Goal: Task Accomplishment & Management: Use online tool/utility

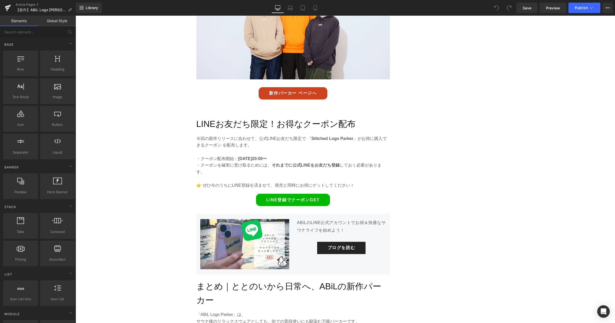
scroll to position [1628, 0]
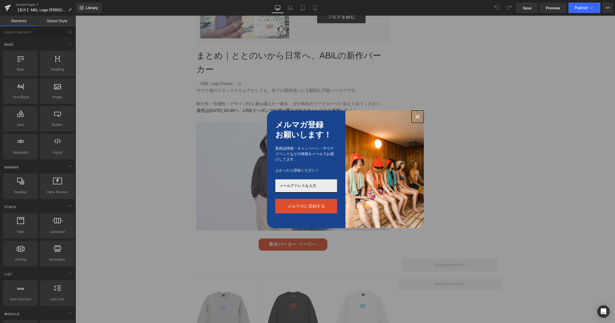
click at [418, 116] on icon "close icon" at bounding box center [417, 117] width 4 height 4
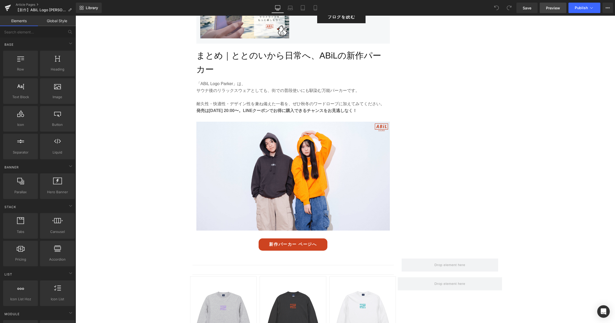
click at [555, 6] on span "Preview" at bounding box center [553, 7] width 14 height 5
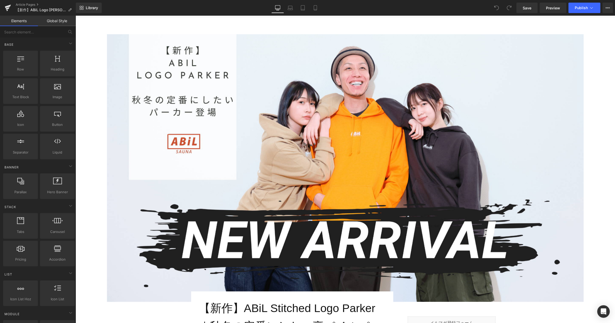
scroll to position [0, 0]
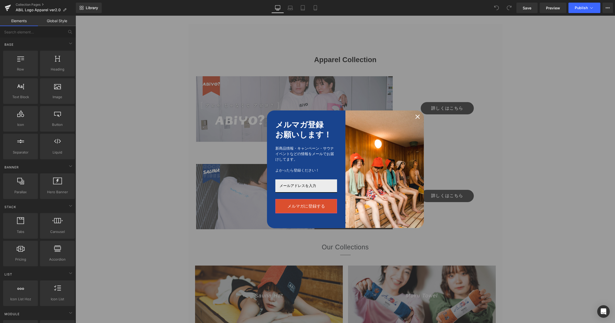
scroll to position [1366, 0]
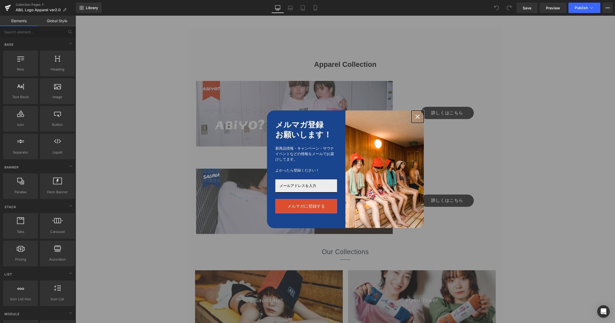
click at [420, 115] on div "Close" at bounding box center [417, 117] width 8 height 8
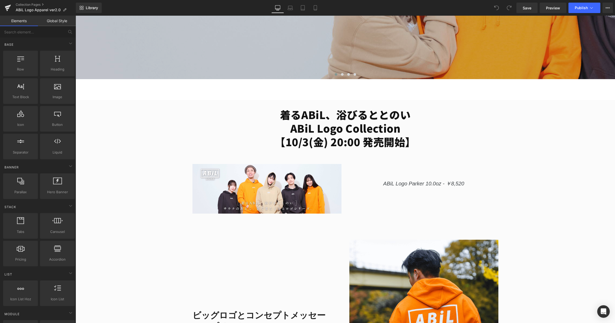
scroll to position [155, 0]
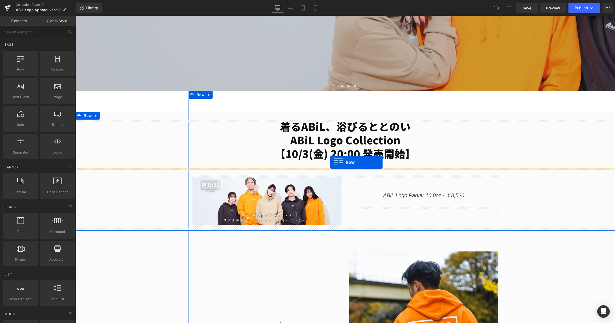
drag, startPoint x: 94, startPoint y: 80, endPoint x: 330, endPoint y: 162, distance: 250.0
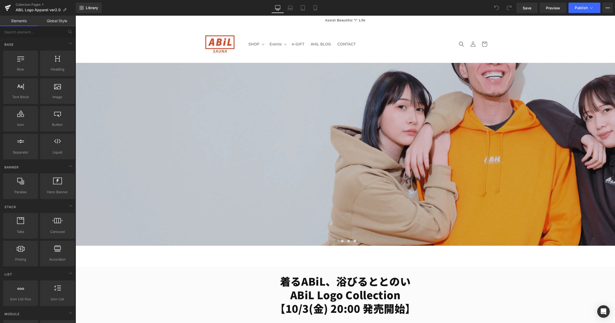
click at [28, 2] on div "Collection Pages ABiL Logo Apparel ver2.0" at bounding box center [38, 8] width 76 height 16
click at [28, 4] on link "Collection Pages" at bounding box center [46, 5] width 60 height 4
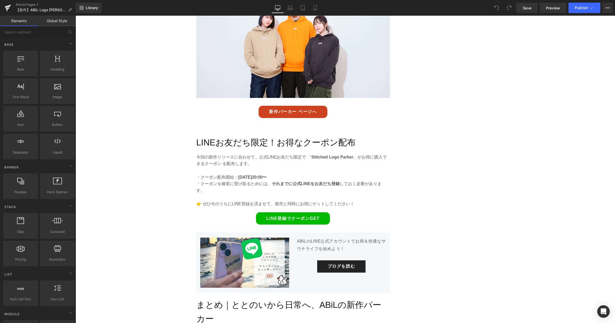
scroll to position [1410, 0]
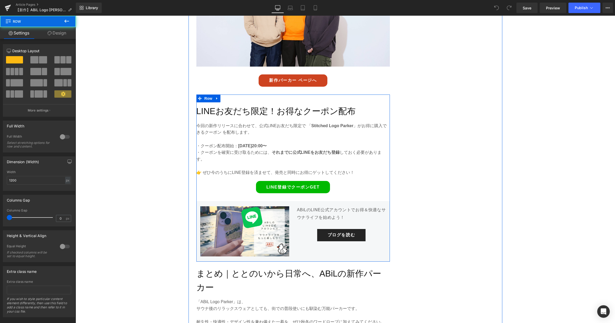
click at [305, 115] on div "LINEお友だち限定！お得なクーポン配布 Heading 今回の新作リリースに合わせて、公式LINEお友だち限定で 「 Stitched Logo Parke…" at bounding box center [292, 181] width 193 height 159
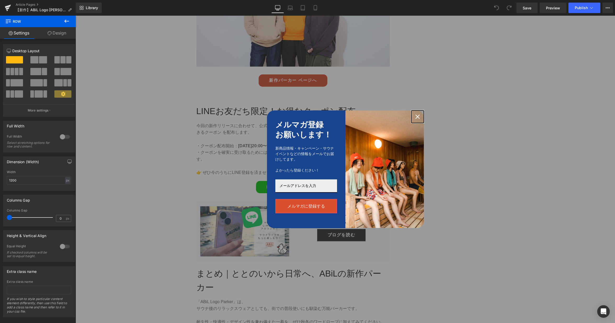
click at [416, 117] on icon "close icon" at bounding box center [417, 117] width 4 height 4
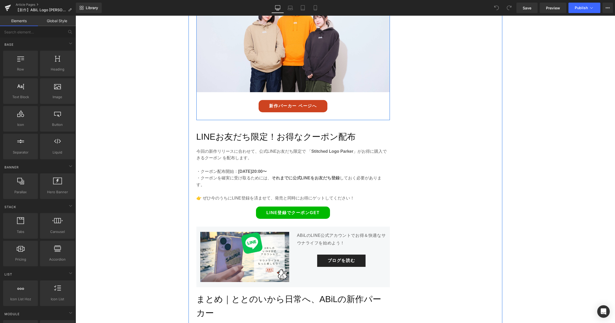
scroll to position [1419, 0]
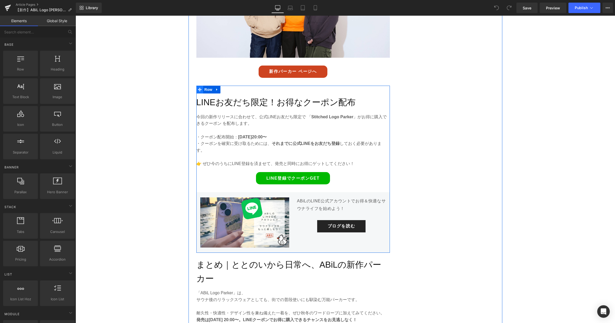
click at [200, 88] on icon at bounding box center [200, 90] width 4 height 4
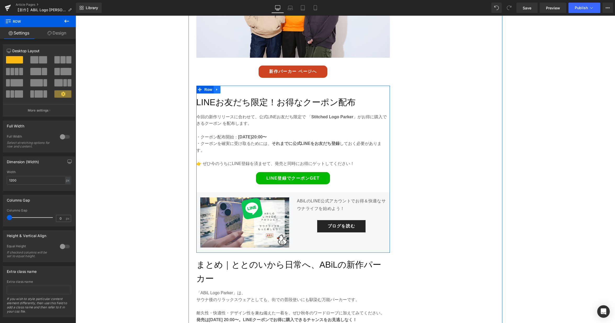
click at [217, 88] on icon at bounding box center [217, 90] width 4 height 4
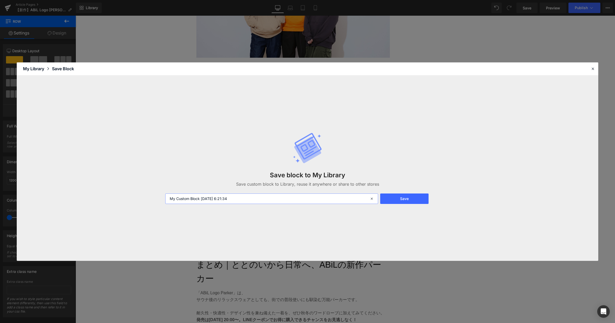
drag, startPoint x: 201, startPoint y: 198, endPoint x: 170, endPoint y: 197, distance: 30.9
click at [169, 197] on input "My Custom Block 2025-09-25 6:21:34" at bounding box center [271, 199] width 213 height 10
type input "パーカーLNE誘導_[DATE] 6:21:34"
click at [412, 204] on div "Save block to My Library Save custom block to Library, reuse it anywhere or sha…" at bounding box center [307, 168] width 291 height 93
click at [410, 200] on button "Save" at bounding box center [404, 199] width 48 height 10
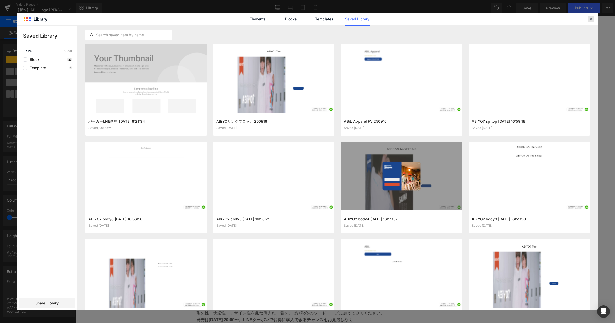
click at [589, 19] on icon at bounding box center [590, 19] width 5 height 5
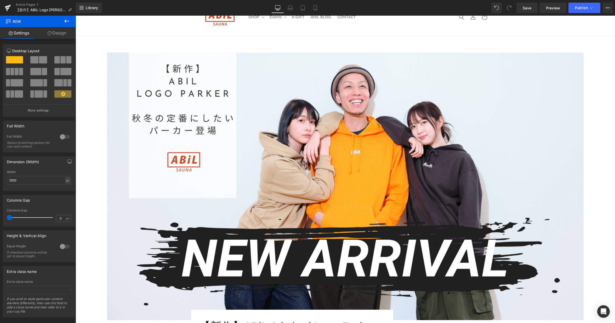
scroll to position [0, 0]
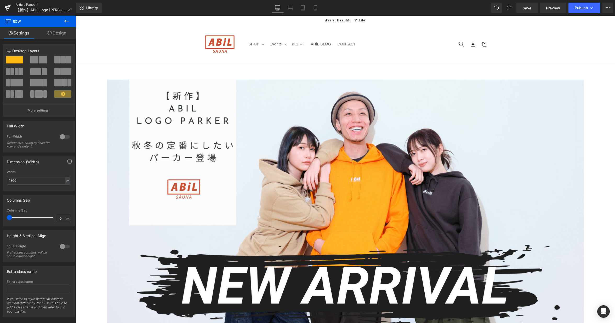
click at [34, 5] on link "Article Pages" at bounding box center [46, 5] width 60 height 4
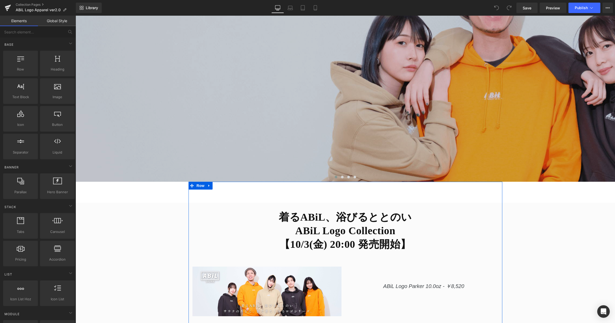
scroll to position [47, 0]
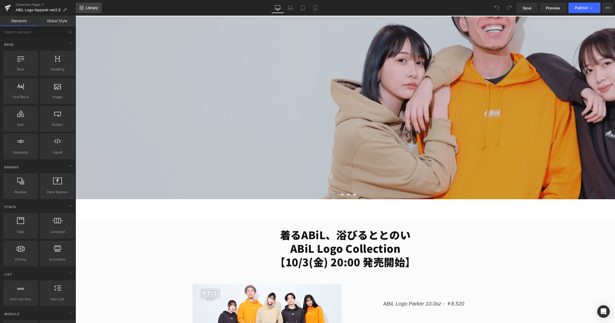
click at [93, 8] on span "Library" at bounding box center [92, 7] width 12 height 5
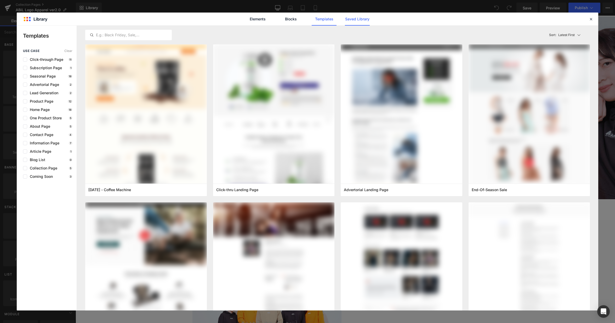
click at [360, 18] on link "Saved Library" at bounding box center [357, 19] width 25 height 13
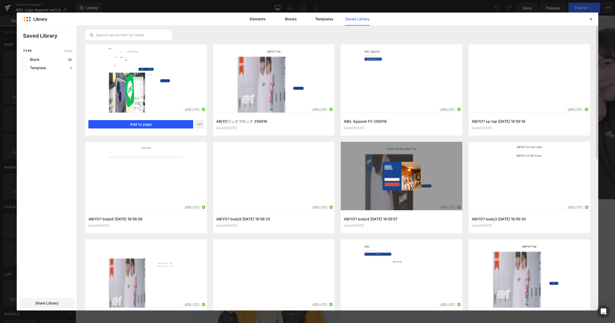
click at [151, 125] on button "Add to page" at bounding box center [140, 124] width 105 height 8
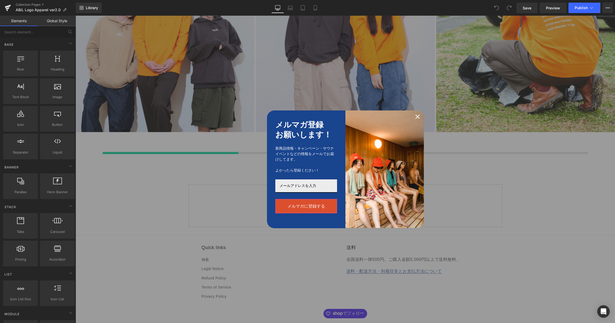
scroll to position [1956, 0]
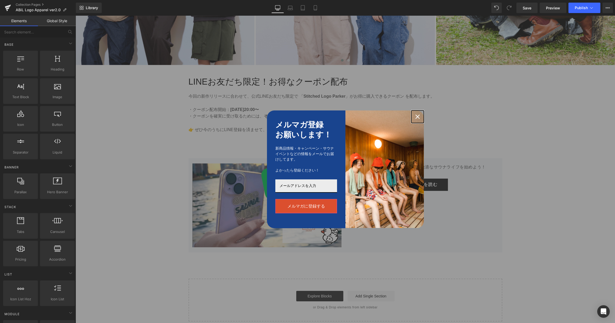
click at [415, 117] on icon "close icon" at bounding box center [417, 117] width 4 height 4
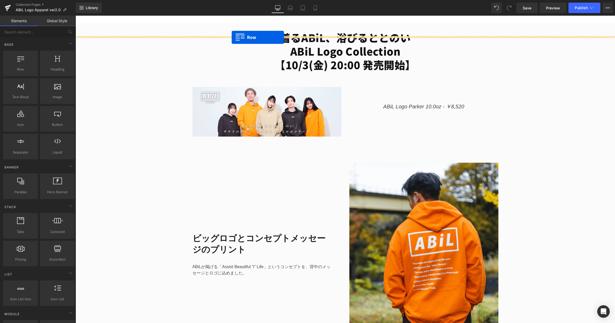
scroll to position [239, 0]
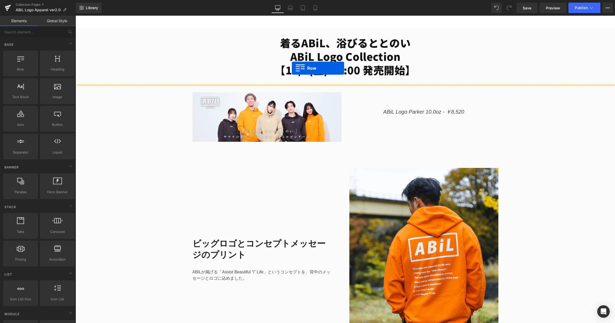
drag, startPoint x: 193, startPoint y: 70, endPoint x: 292, endPoint y: 68, distance: 98.6
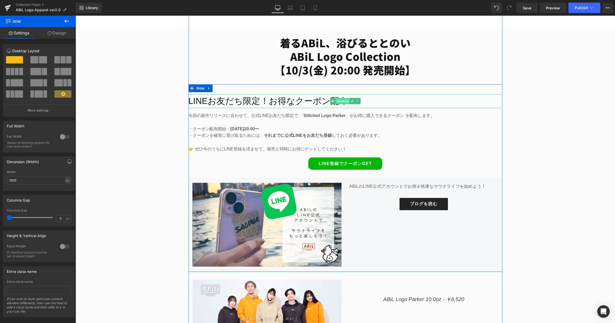
click at [340, 101] on span "Heading" at bounding box center [342, 101] width 14 height 6
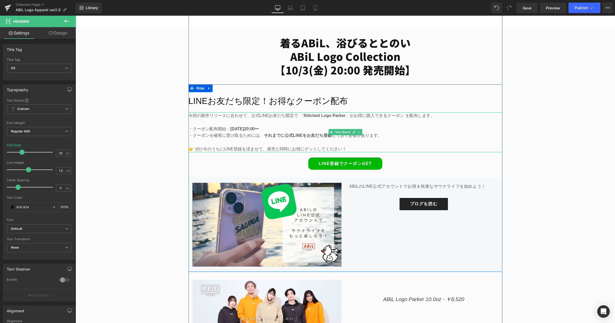
click at [318, 133] on strong "それまでに公式LINEをお友だち登録" at bounding box center [298, 135] width 68 height 4
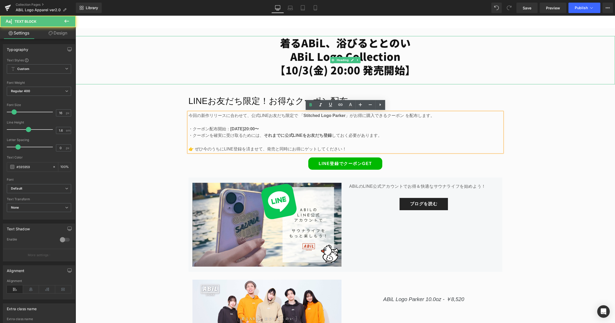
click at [325, 61] on h1 "ABiL Logo Collection 【[DATE] 20:00 発売開始】" at bounding box center [345, 63] width 539 height 27
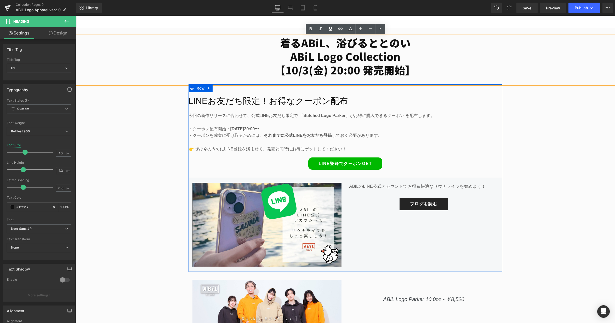
click at [299, 111] on div "LINEお友だち限定！お得なクーポン配布 Heading 今回の新作リリースに合わせて、公式LINEお友だち限定で 「 Stitched Logo Parke…" at bounding box center [345, 182] width 314 height 180
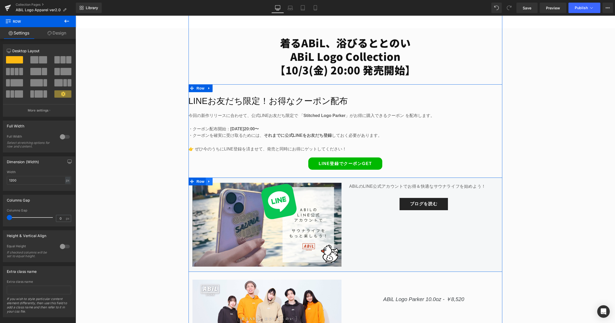
click at [210, 183] on icon at bounding box center [209, 182] width 4 height 4
click at [222, 182] on icon at bounding box center [223, 182] width 4 height 4
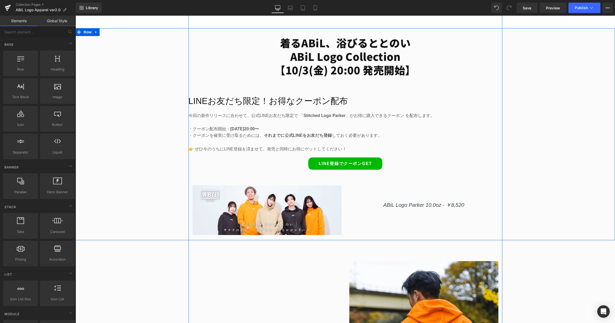
click at [547, 148] on div "着るABiL、浴びるととのい ABiL Logo Collection 【[DATE] 20:00 発売開始】 Heading LINEお友だち限定！お得なク…" at bounding box center [345, 137] width 539 height 202
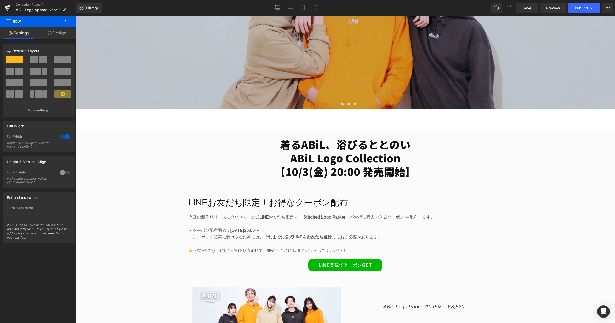
scroll to position [187, 0]
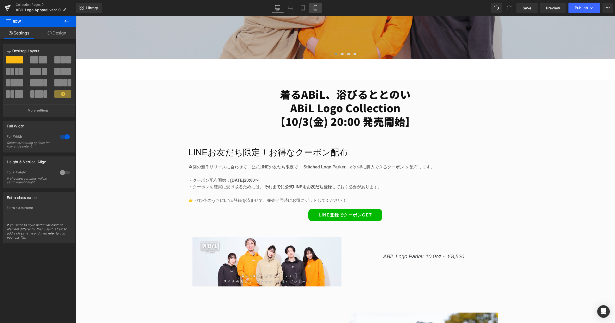
click at [318, 8] on link "Mobile" at bounding box center [315, 8] width 13 height 10
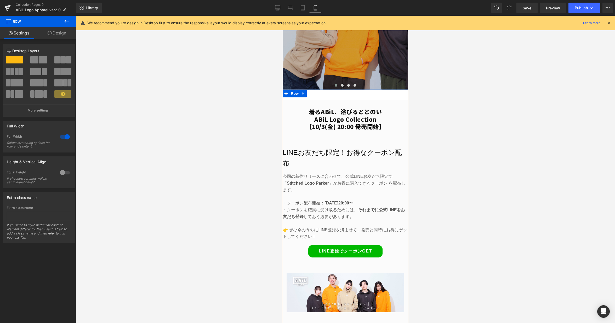
scroll to position [89, 0]
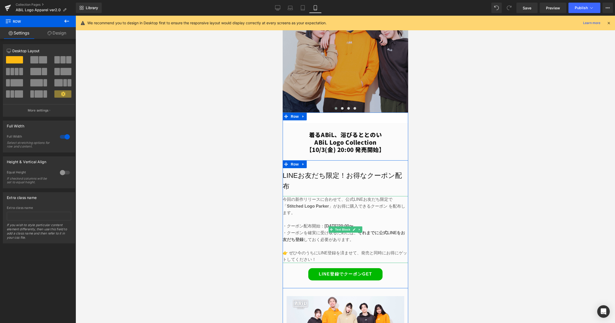
click at [304, 204] on strong "Stitched Logo Parker" at bounding box center [308, 206] width 42 height 4
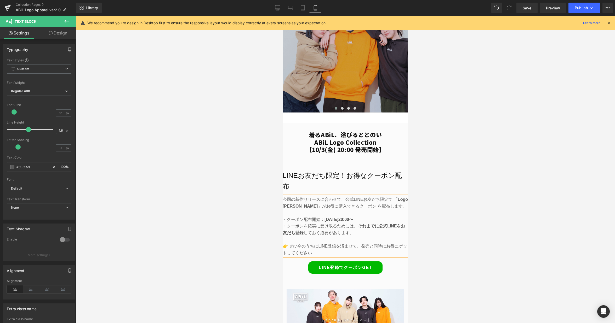
click at [461, 198] on div at bounding box center [345, 170] width 539 height 308
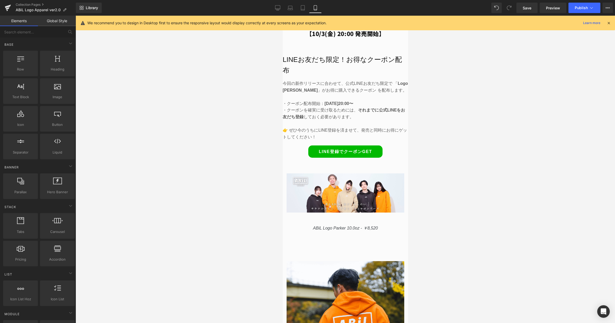
scroll to position [163, 0]
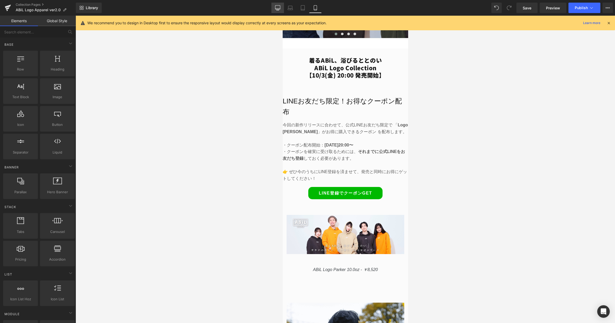
click at [276, 9] on icon at bounding box center [277, 7] width 5 height 5
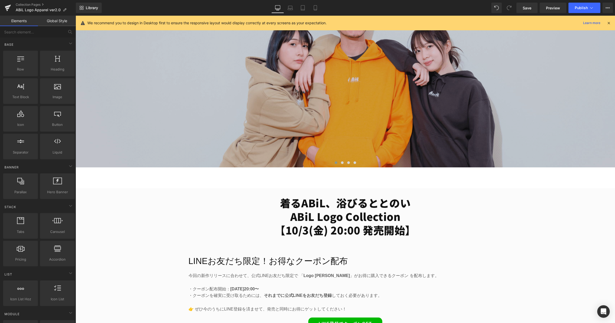
scroll to position [176, 0]
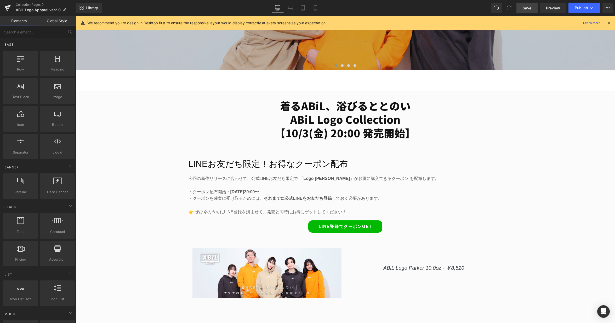
click at [525, 9] on span "Save" at bounding box center [527, 7] width 9 height 5
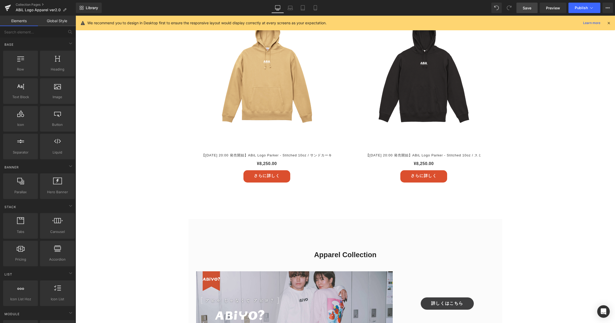
scroll to position [1234, 0]
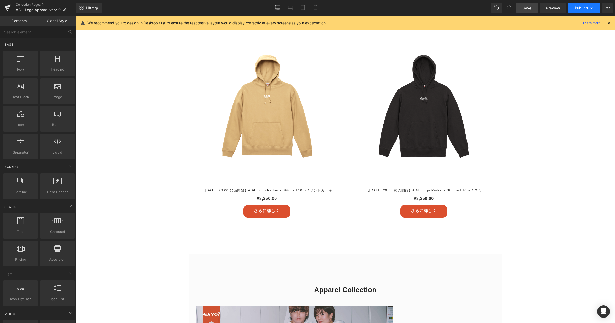
click at [588, 8] on button "Publish" at bounding box center [584, 8] width 32 height 10
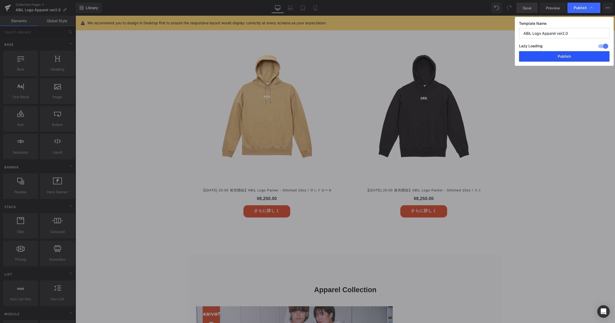
click at [574, 57] on button "Publish" at bounding box center [564, 56] width 90 height 10
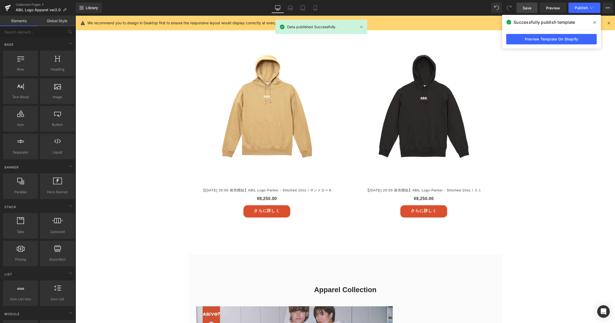
click at [592, 22] on span at bounding box center [594, 22] width 8 height 8
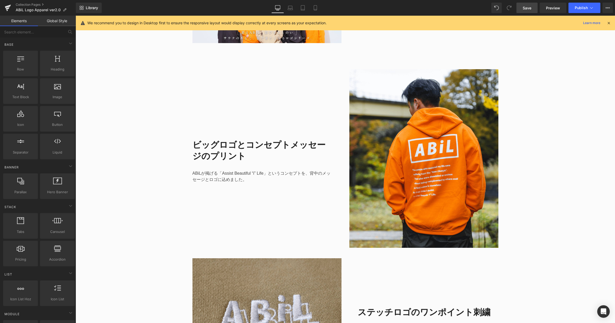
scroll to position [325, 0]
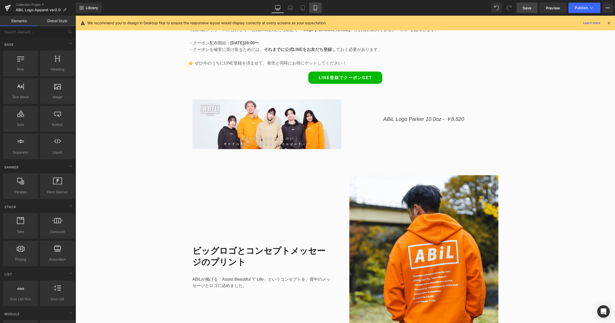
click at [316, 11] on link "Mobile" at bounding box center [315, 8] width 13 height 10
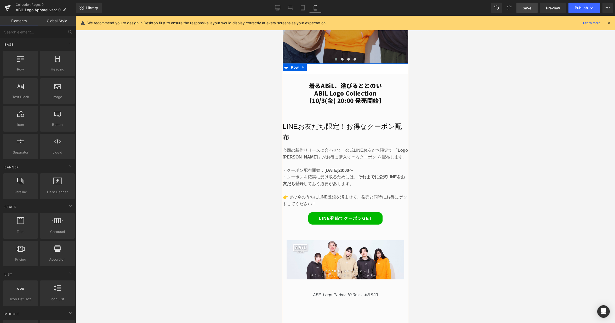
scroll to position [160, 0]
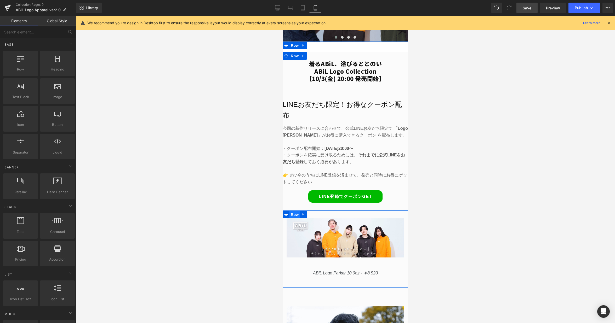
click at [296, 211] on span "Row" at bounding box center [294, 215] width 10 height 8
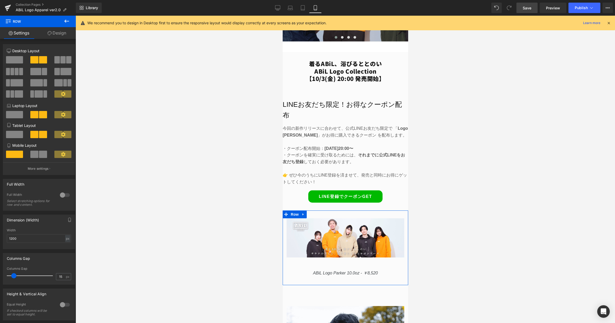
click at [54, 31] on link "Design" at bounding box center [57, 33] width 38 height 12
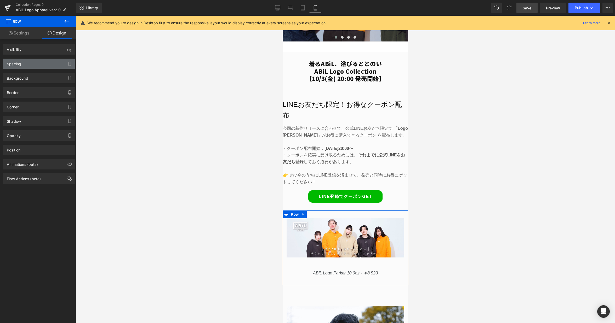
click at [40, 66] on div "Spacing" at bounding box center [39, 64] width 72 height 10
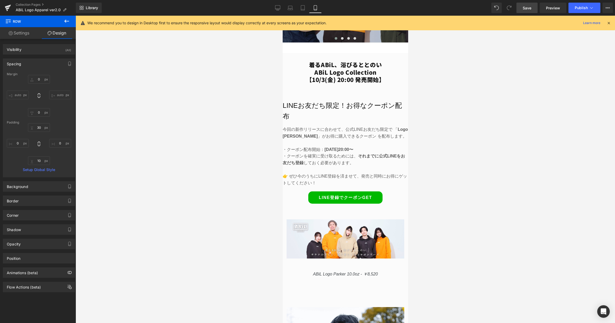
scroll to position [105, 0]
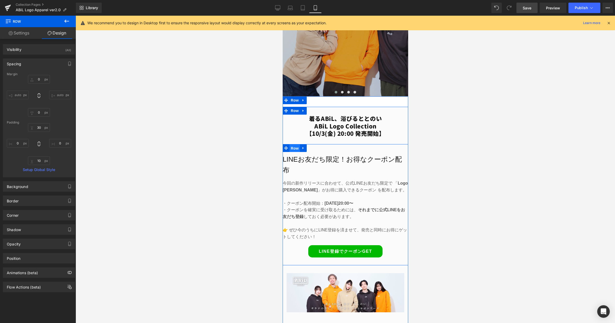
click at [290, 148] on span "Row" at bounding box center [294, 149] width 10 height 8
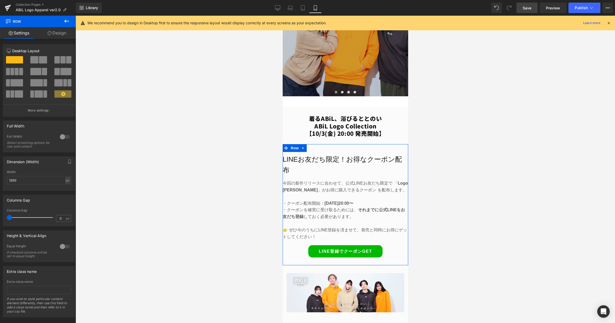
click at [60, 33] on link "Design" at bounding box center [57, 33] width 38 height 12
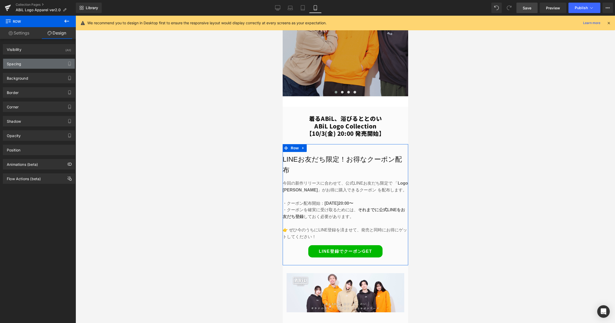
click at [40, 64] on div "Spacing" at bounding box center [39, 64] width 72 height 10
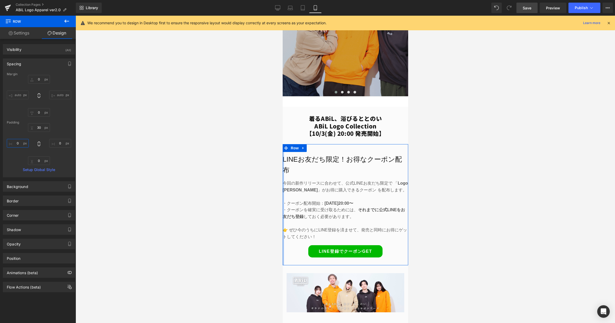
click at [19, 143] on input "0" at bounding box center [18, 143] width 22 height 9
type input "5"
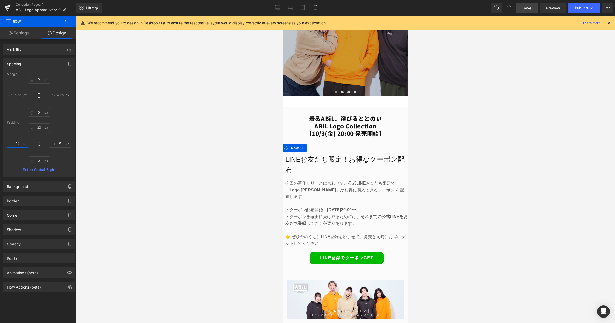
type input "1"
type input "5"
click at [62, 141] on input "0" at bounding box center [60, 143] width 22 height 9
type input "5"
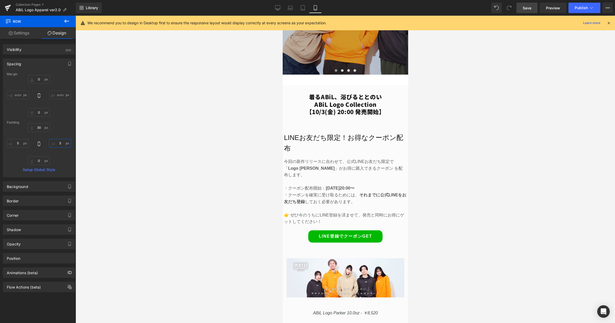
scroll to position [127, 0]
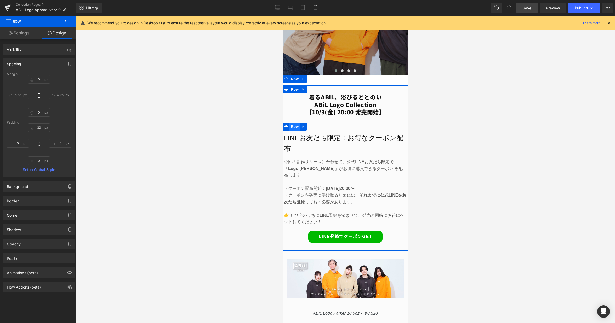
click at [296, 127] on span "Row" at bounding box center [294, 127] width 10 height 8
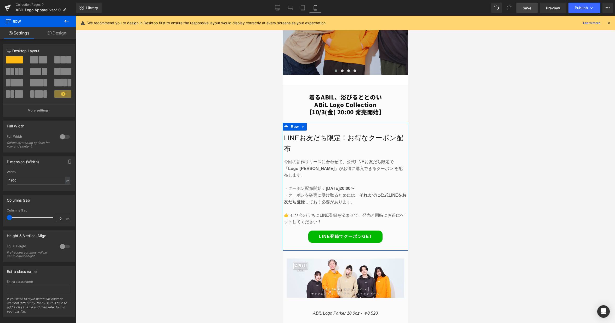
click at [58, 32] on link "Design" at bounding box center [57, 33] width 38 height 12
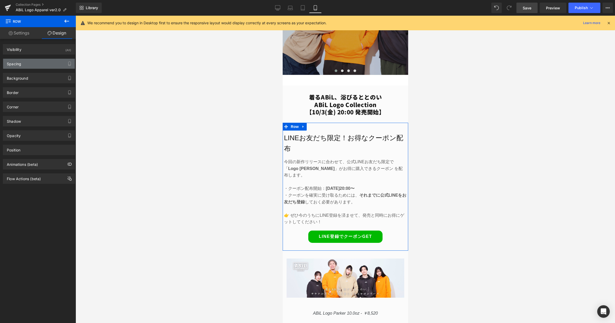
click at [40, 64] on div "Spacing" at bounding box center [39, 64] width 72 height 10
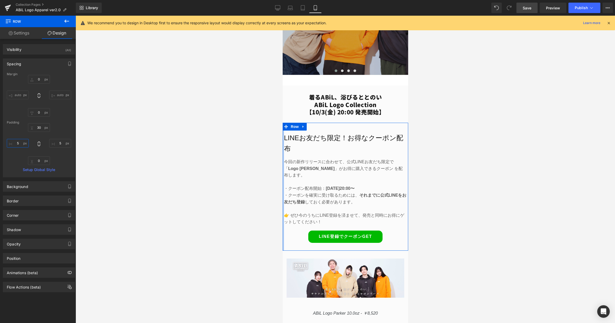
click at [21, 142] on input "5" at bounding box center [18, 143] width 22 height 9
type input "8"
click at [63, 142] on input "5" at bounding box center [60, 143] width 22 height 9
type input "8"
type input "1"
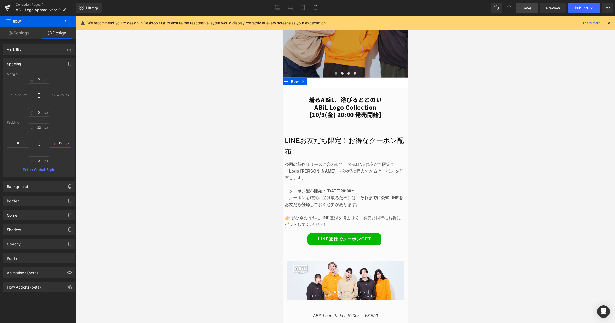
scroll to position [101, 0]
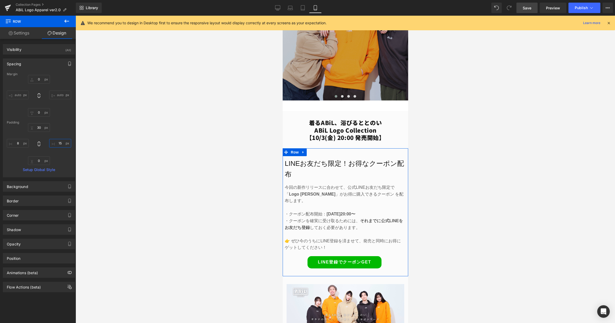
type input "15"
click at [68, 63] on icon "button" at bounding box center [69, 64] width 4 height 4
click at [46, 75] on button "Tablet" at bounding box center [44, 75] width 15 height 9
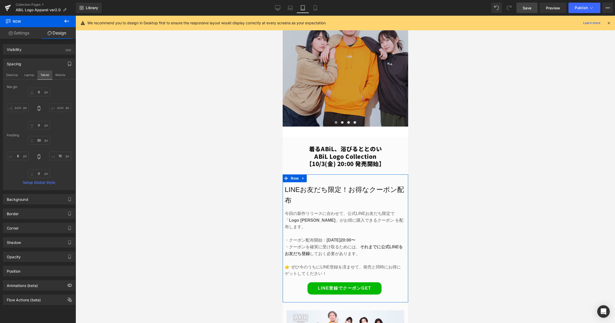
type input "0"
type input "30"
type input "0"
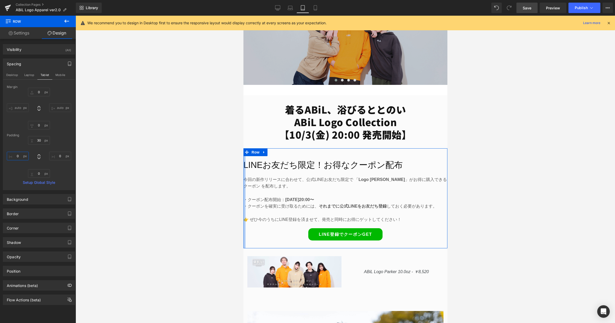
click at [21, 157] on input "0" at bounding box center [18, 156] width 22 height 9
type input "10"
click at [62, 156] on input "0" at bounding box center [60, 156] width 22 height 9
type input "1"
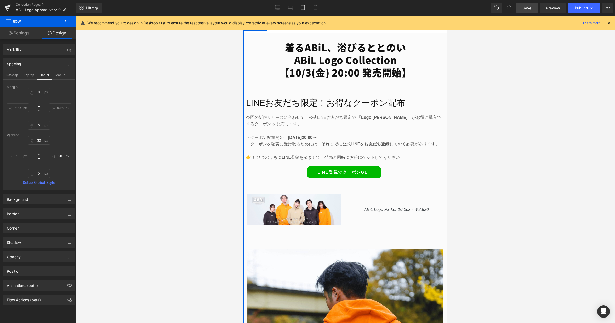
scroll to position [135, 0]
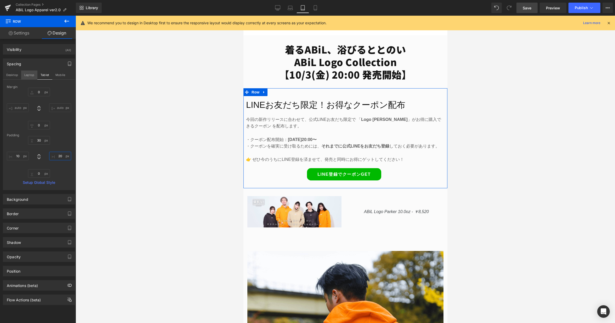
type input "20"
click at [28, 76] on button "Laptop" at bounding box center [29, 75] width 16 height 9
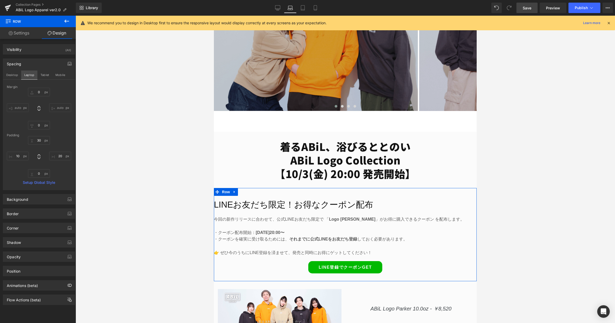
type input "0"
type input "30"
type input "0"
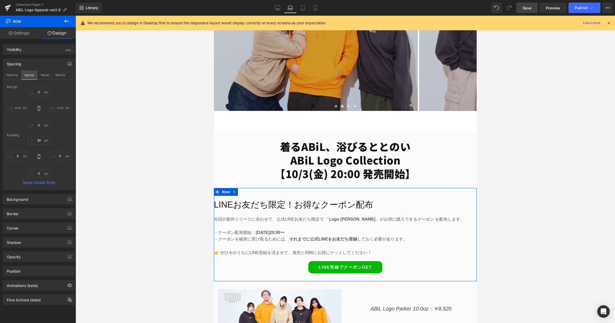
scroll to position [235, 0]
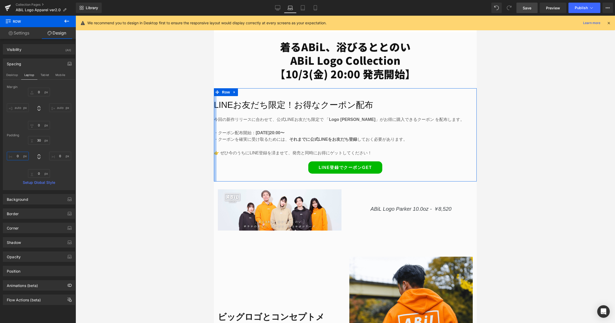
click at [19, 157] on input "0" at bounding box center [18, 156] width 22 height 9
type input "2"
type input "10"
click at [58, 157] on input "0" at bounding box center [60, 156] width 22 height 9
type input "20"
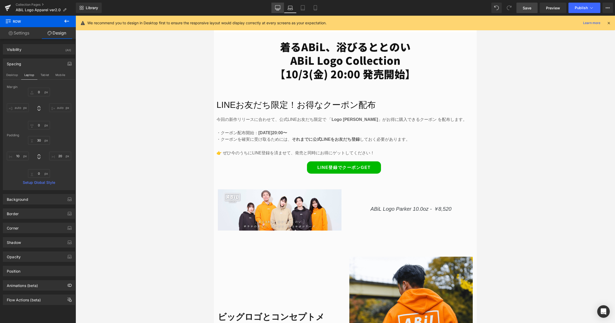
click at [277, 11] on link "Desktop" at bounding box center [277, 8] width 13 height 10
type input "0"
type input "30"
type input "0"
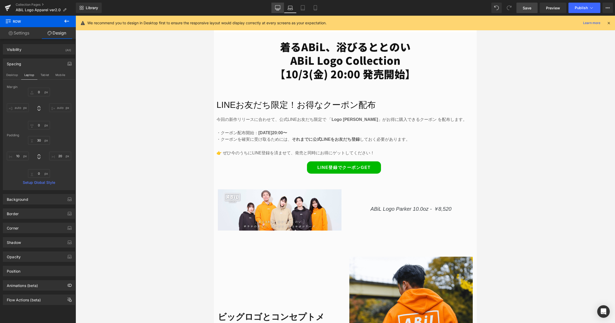
type input "0"
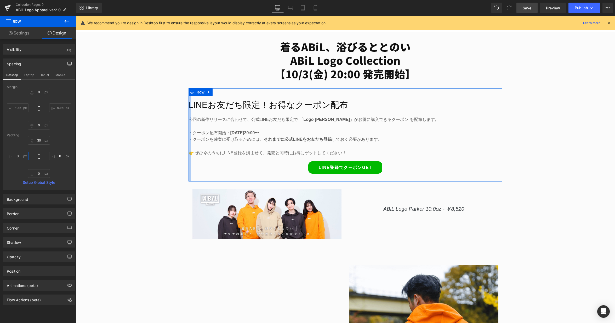
click at [21, 156] on input "0" at bounding box center [18, 156] width 22 height 9
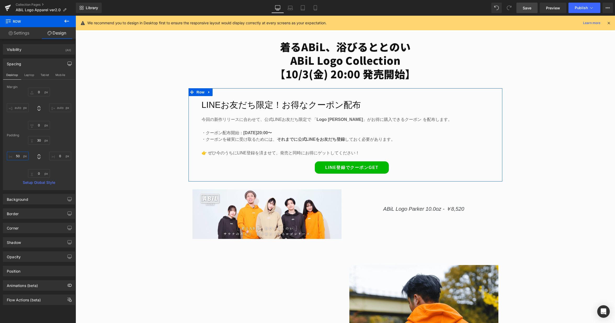
type input "50"
click at [64, 157] on input "0" at bounding box center [60, 156] width 22 height 9
type input "50"
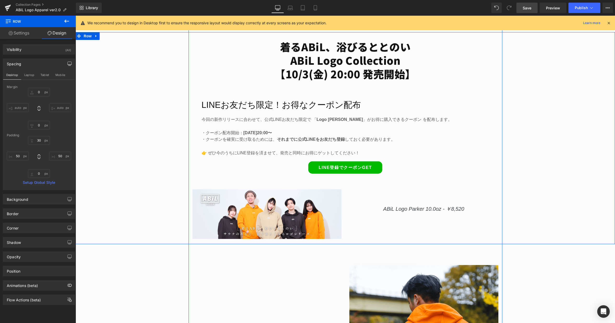
click at [137, 142] on div "着るABiL、浴びるととのい ABiL Logo Collection 【[DATE] 20:00 発売開始】 Heading LINEお友だち限定！お得なク…" at bounding box center [345, 141] width 539 height 202
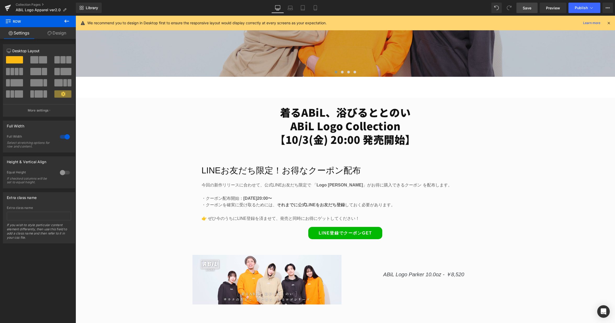
scroll to position [135, 0]
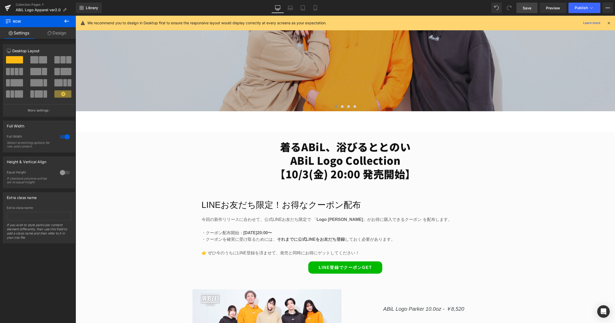
click at [526, 9] on span "Save" at bounding box center [527, 7] width 9 height 5
click at [586, 9] on span "Publish" at bounding box center [581, 8] width 13 height 4
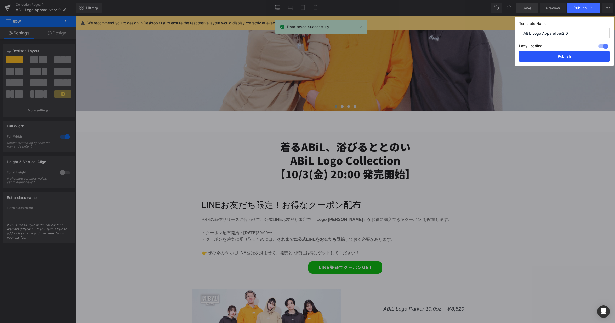
click at [580, 57] on button "Publish" at bounding box center [564, 56] width 90 height 10
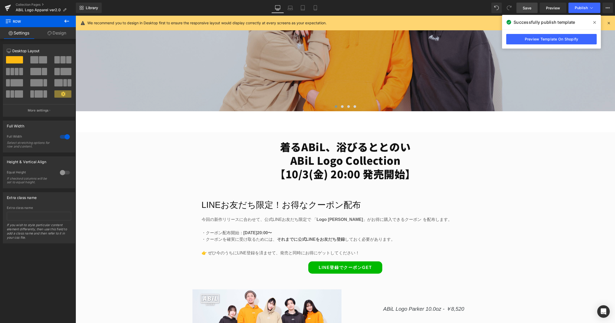
click at [596, 19] on span at bounding box center [594, 22] width 8 height 8
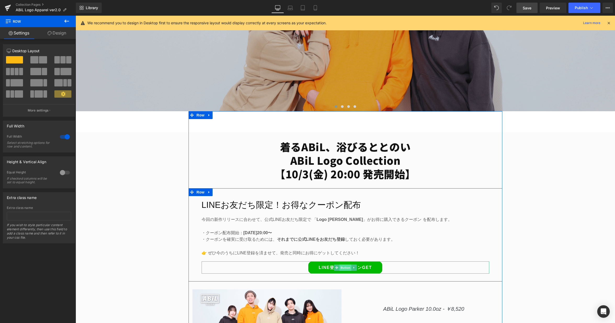
click at [341, 268] on span "Button" at bounding box center [345, 268] width 12 height 6
